Goal: Transaction & Acquisition: Purchase product/service

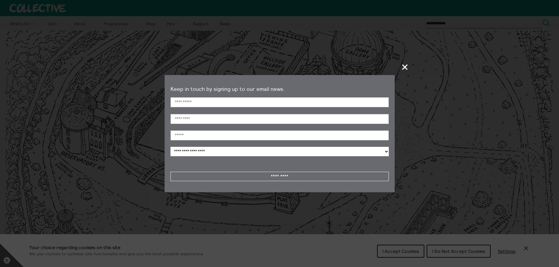
click at [407, 65] on span "+" at bounding box center [405, 66] width 17 height 17
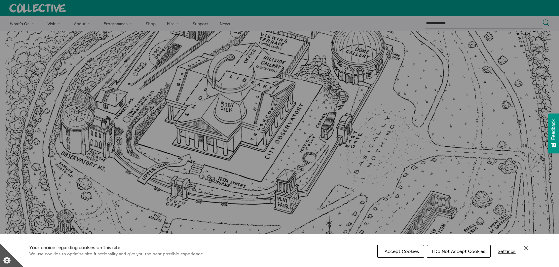
click at [445, 256] on button "I Do Not Accept Cookies" at bounding box center [459, 251] width 64 height 13
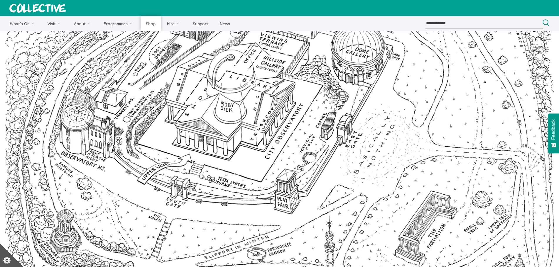
click at [148, 25] on link "Shop" at bounding box center [151, 23] width 20 height 15
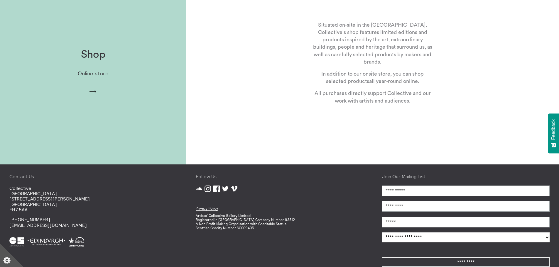
scroll to position [239, 0]
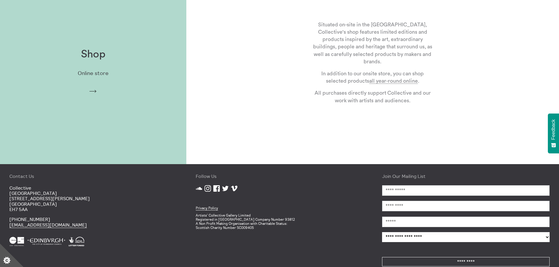
click at [116, 84] on div "Shop Online store Arrow" at bounding box center [93, 71] width 186 height 65
